Goal: Find specific page/section

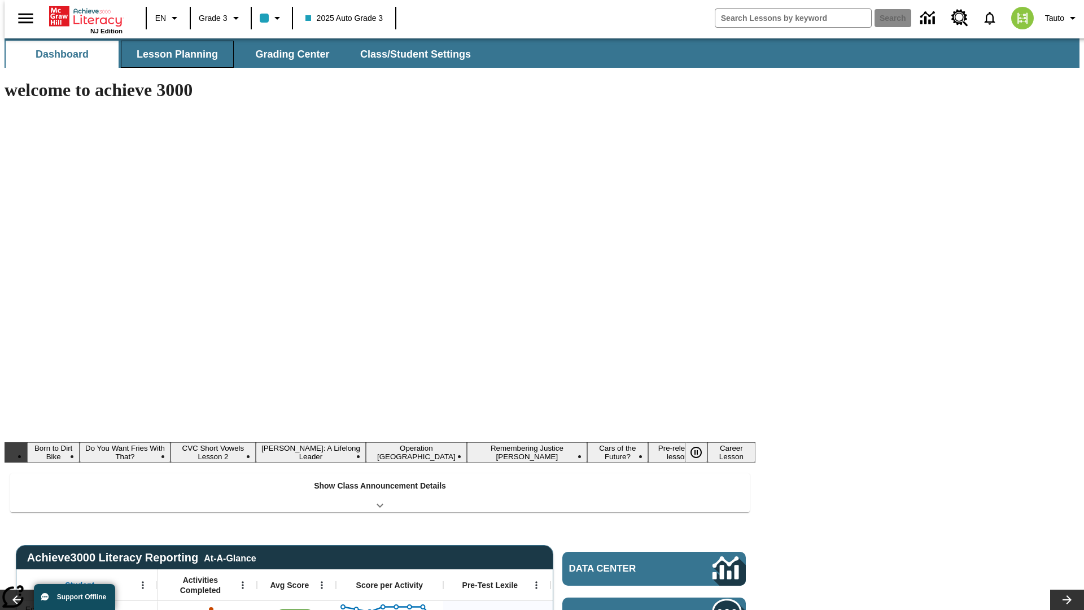
click at [173, 54] on span "Lesson Planning" at bounding box center [177, 54] width 81 height 13
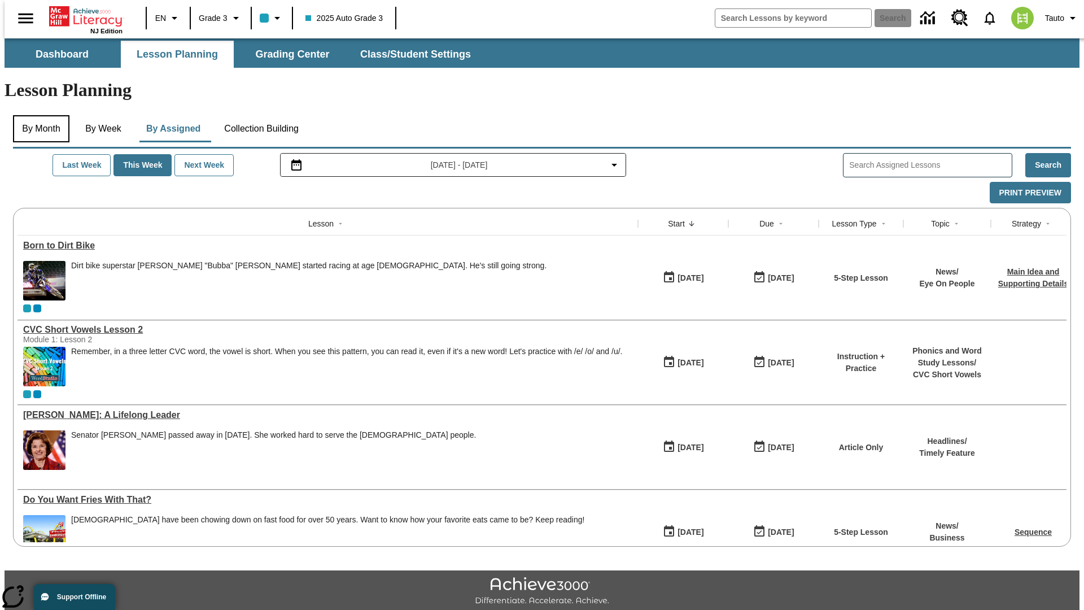
click at [38, 115] on button "By Month" at bounding box center [41, 128] width 56 height 27
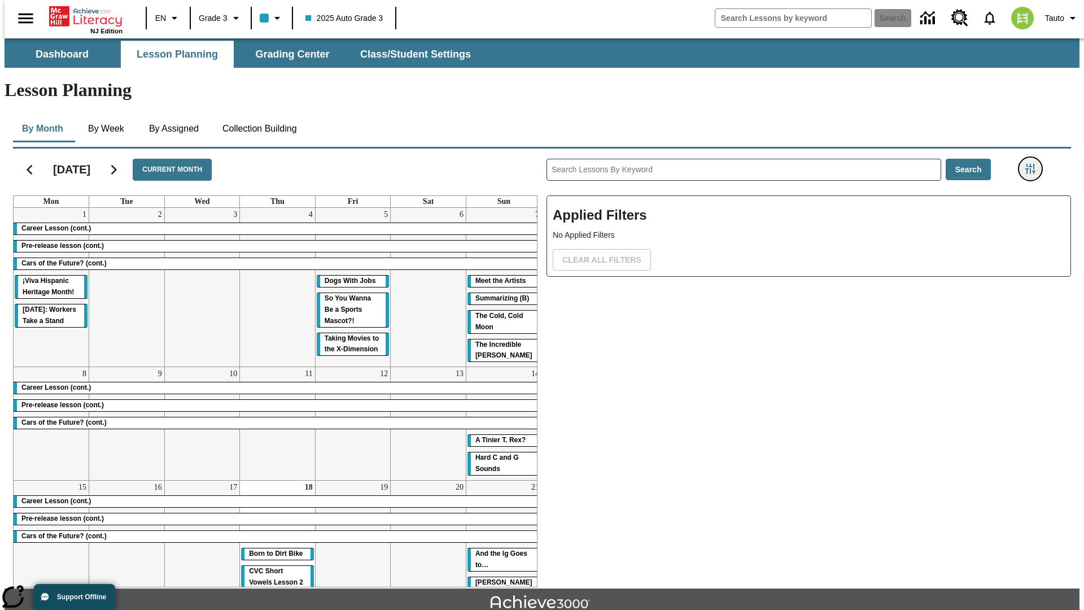
click at [1034, 164] on icon "Filters Side menu" at bounding box center [1030, 169] width 10 height 10
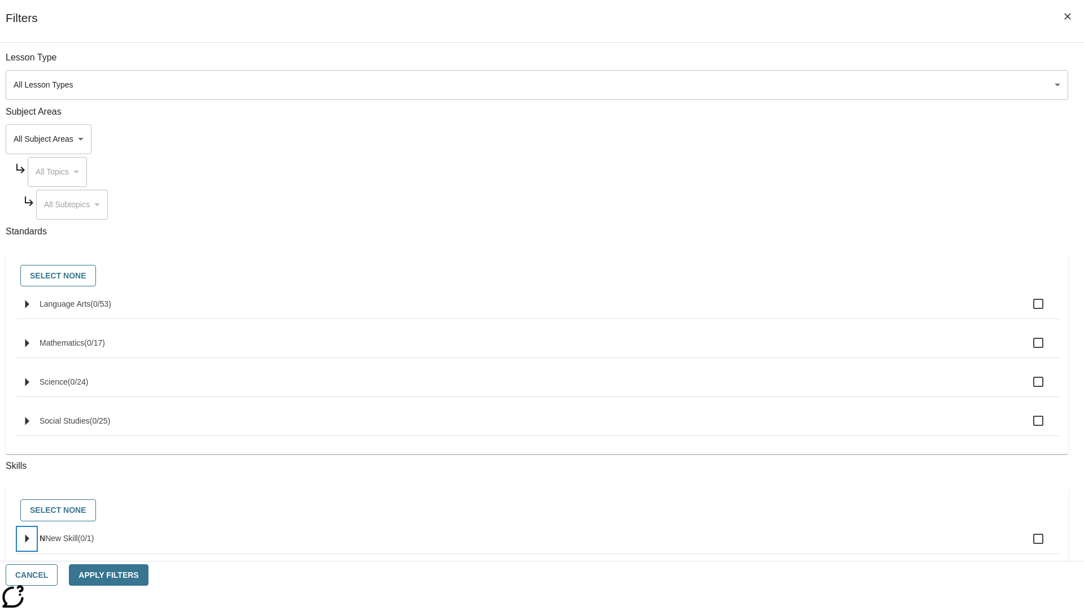
click at [29, 543] on icon "Select skills" at bounding box center [27, 539] width 4 height 8
click at [58, 575] on button "Cancel" at bounding box center [32, 575] width 52 height 22
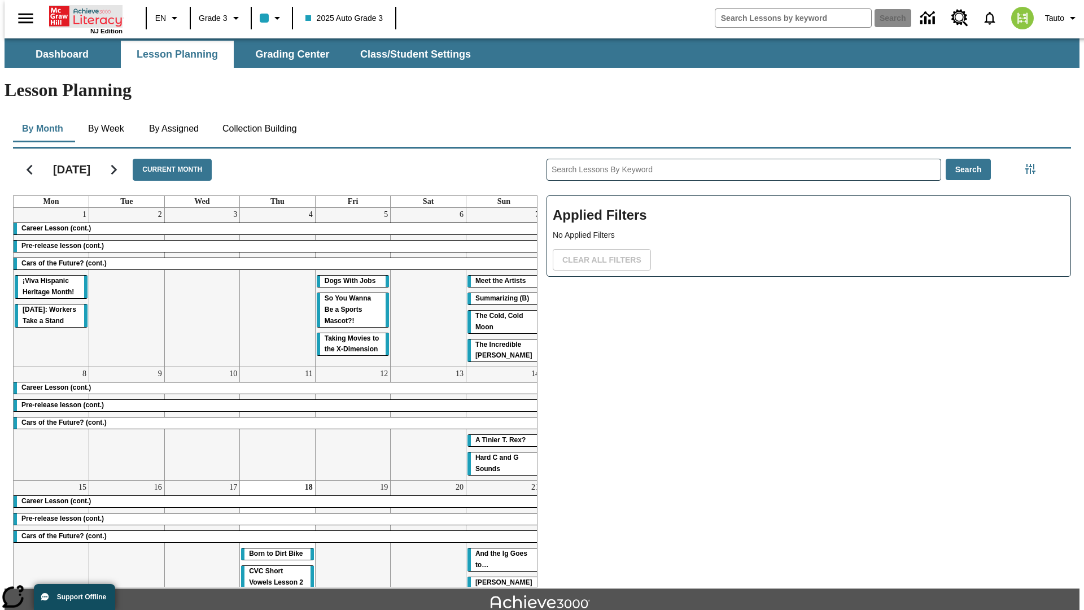
click at [81, 15] on icon "Home" at bounding box center [86, 16] width 75 height 23
